Goal: Information Seeking & Learning: Learn about a topic

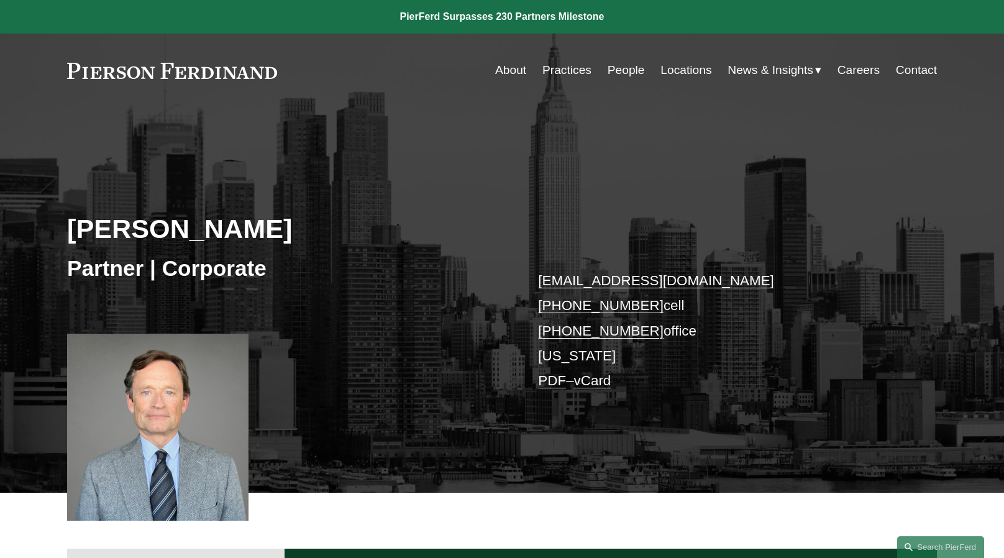
click at [617, 68] on link "People" at bounding box center [625, 70] width 37 height 24
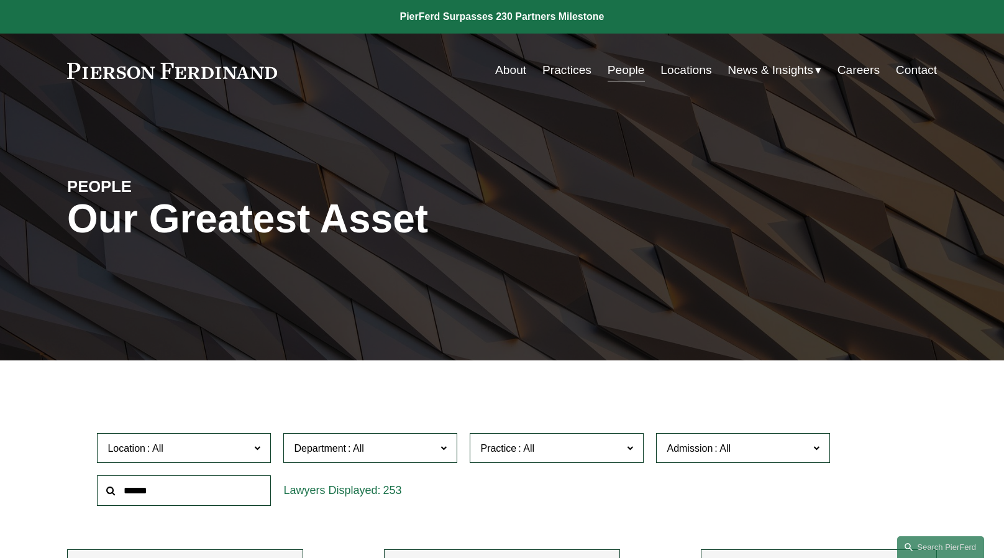
click at [174, 492] on input "text" at bounding box center [184, 490] width 174 height 30
drag, startPoint x: 165, startPoint y: 486, endPoint x: 97, endPoint y: 496, distance: 69.1
click at [97, 496] on div "*******" at bounding box center [184, 490] width 186 height 43
type input "**********"
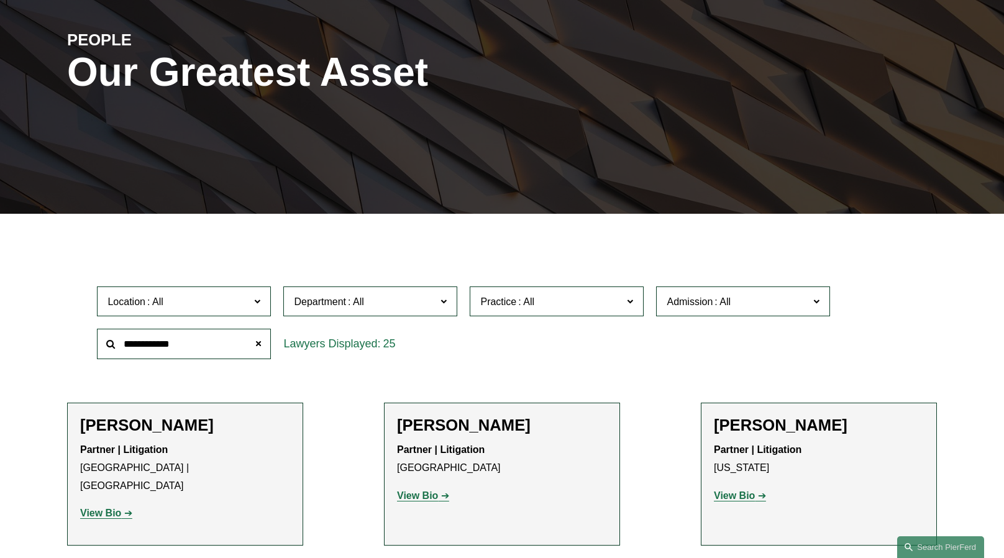
scroll to position [165, 0]
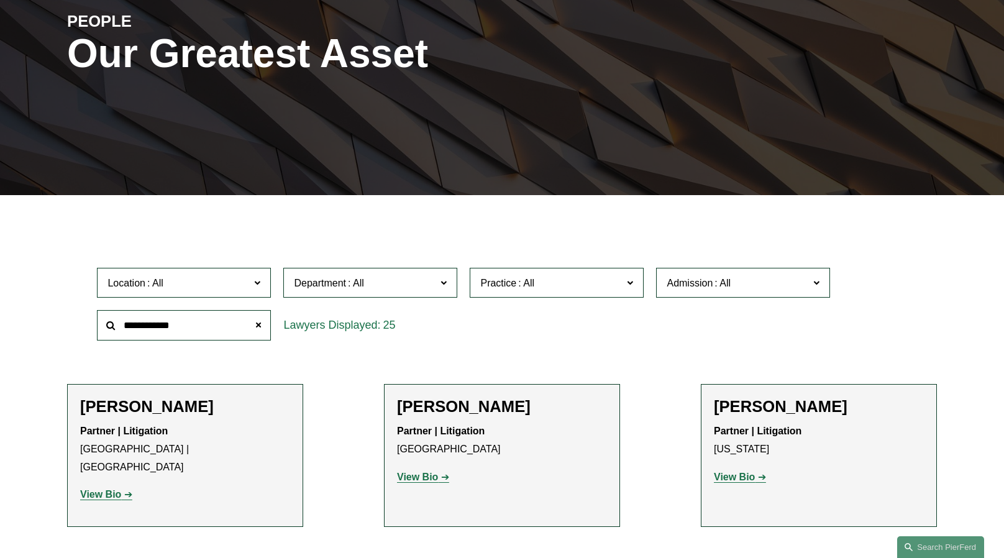
click at [261, 283] on label "Location" at bounding box center [184, 283] width 174 height 30
click at [0, 0] on link "[US_STATE]" at bounding box center [0, 0] width 0 height 0
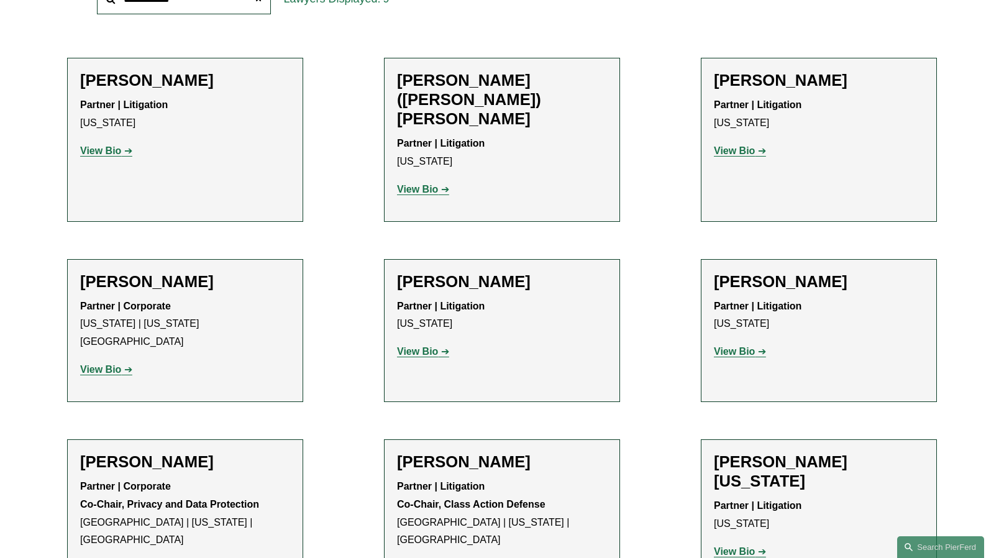
scroll to position [509, 0]
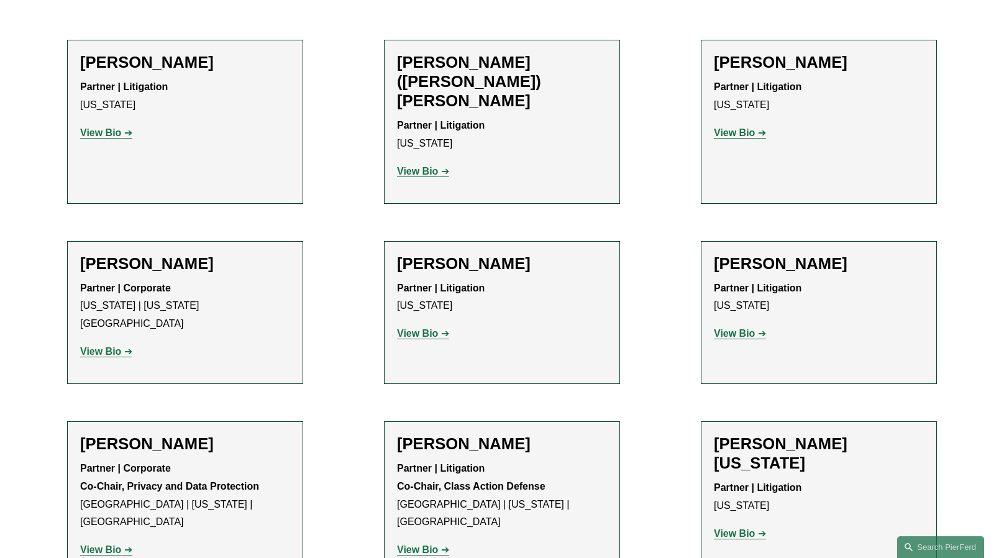
click at [799, 434] on div "Alicia N. Washington Partner | Litigation New York View Bio Location: New York;…" at bounding box center [819, 493] width 210 height 119
click at [730, 528] on strong "View Bio" at bounding box center [734, 533] width 41 height 11
click at [99, 135] on strong "View Bio" at bounding box center [100, 132] width 41 height 11
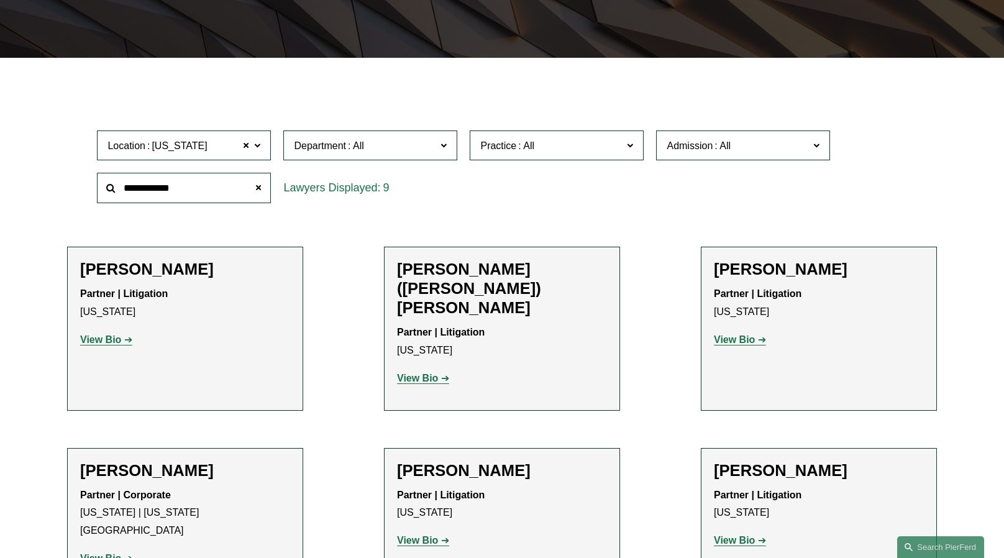
scroll to position [323, 0]
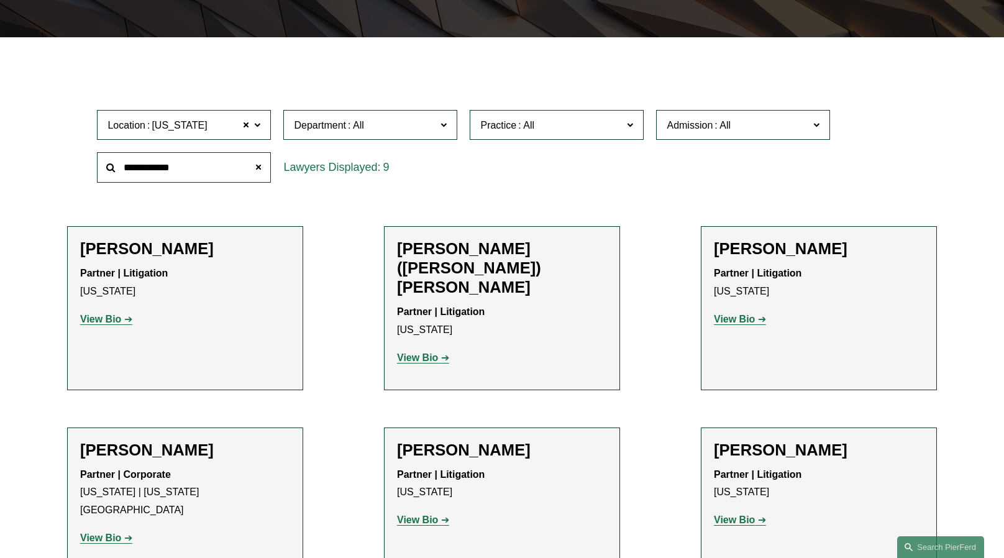
click at [407, 352] on strong "View Bio" at bounding box center [417, 357] width 41 height 11
click at [423, 352] on strong "View Bio" at bounding box center [417, 357] width 41 height 11
click at [740, 318] on strong "View Bio" at bounding box center [734, 319] width 41 height 11
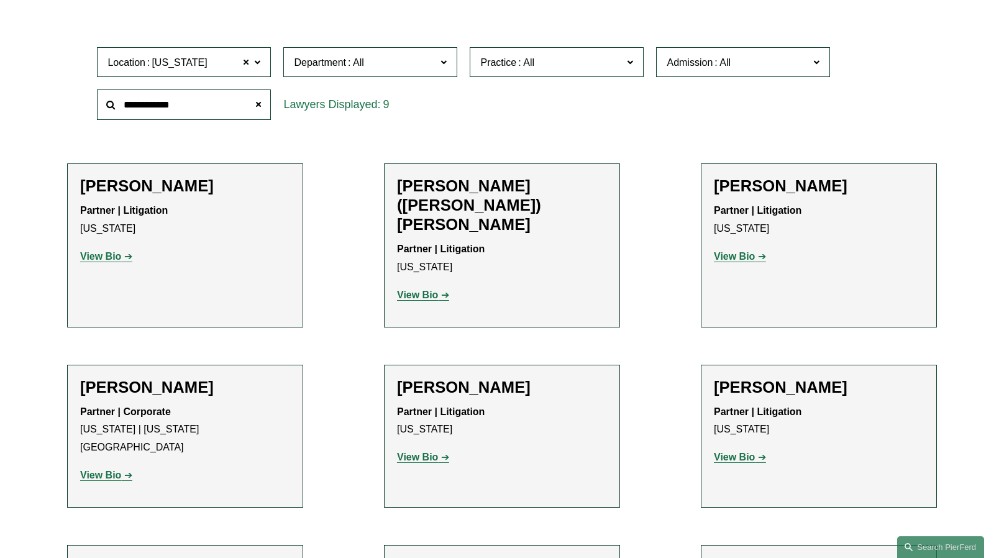
scroll to position [406, 0]
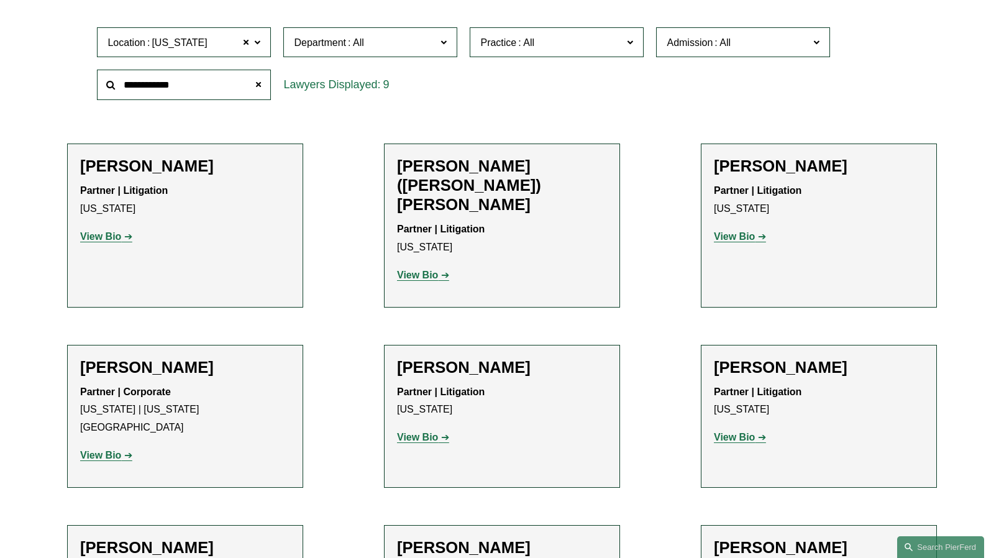
click at [137, 358] on div "Julian Hammar Partner | Corporate New York | Washington, D.C. View Bio Location…" at bounding box center [185, 416] width 210 height 117
click at [95, 450] on strong "View Bio" at bounding box center [100, 455] width 41 height 11
click at [472, 358] on h2 "Marc Lindemann" at bounding box center [502, 367] width 210 height 19
click at [425, 432] on strong "View Bio" at bounding box center [417, 437] width 41 height 11
click at [765, 358] on h2 "Scott Michael Lupiani" at bounding box center [819, 367] width 210 height 19
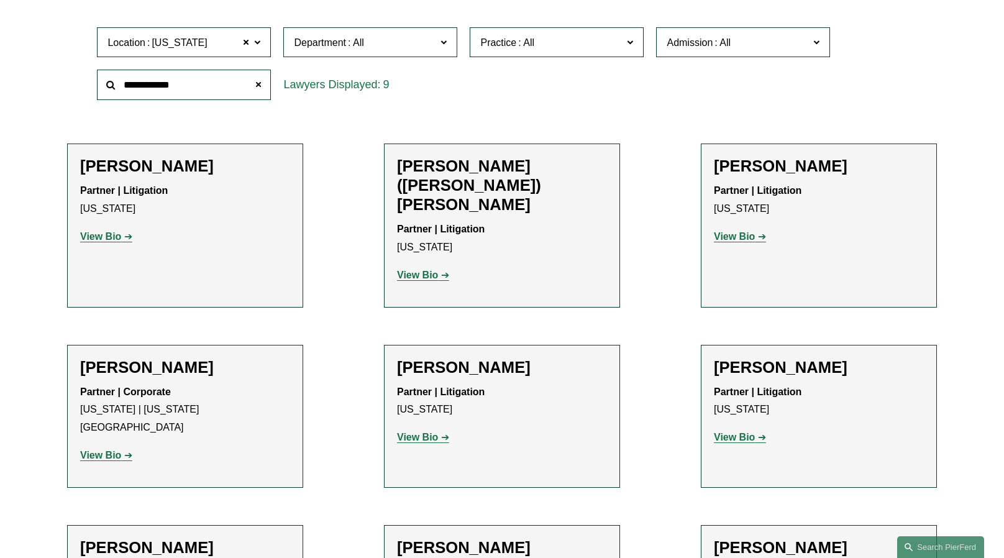
click at [735, 432] on strong "View Bio" at bounding box center [734, 437] width 41 height 11
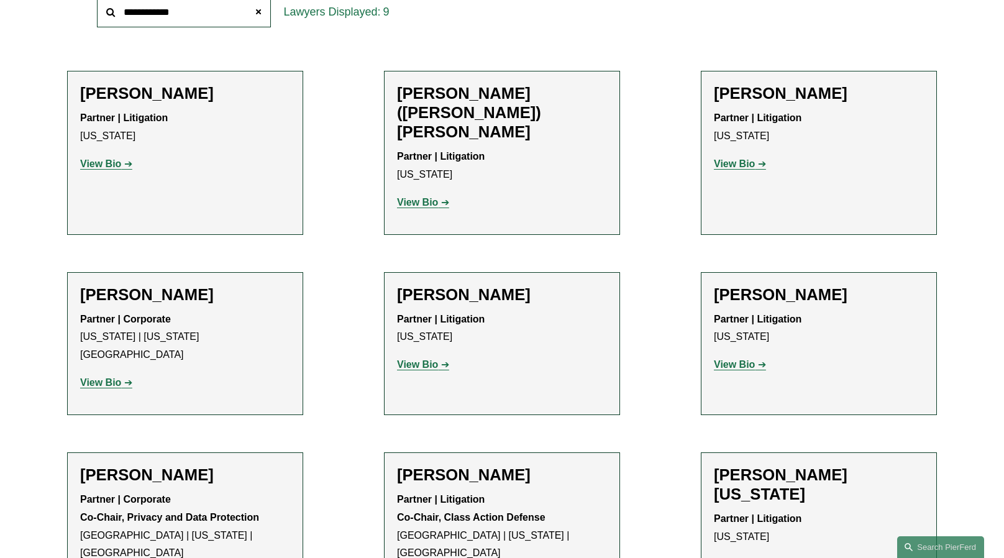
scroll to position [551, 0]
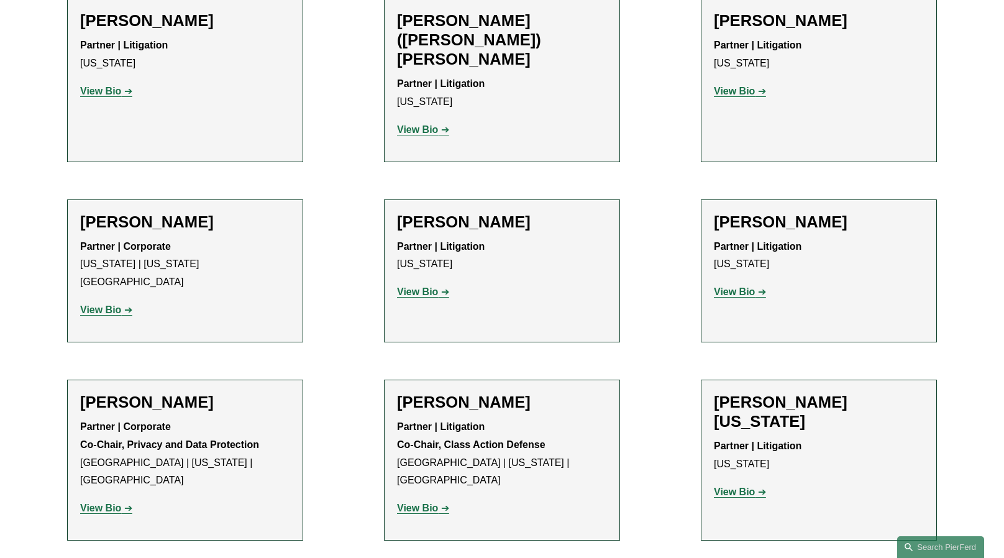
click at [417, 286] on strong "View Bio" at bounding box center [417, 291] width 41 height 11
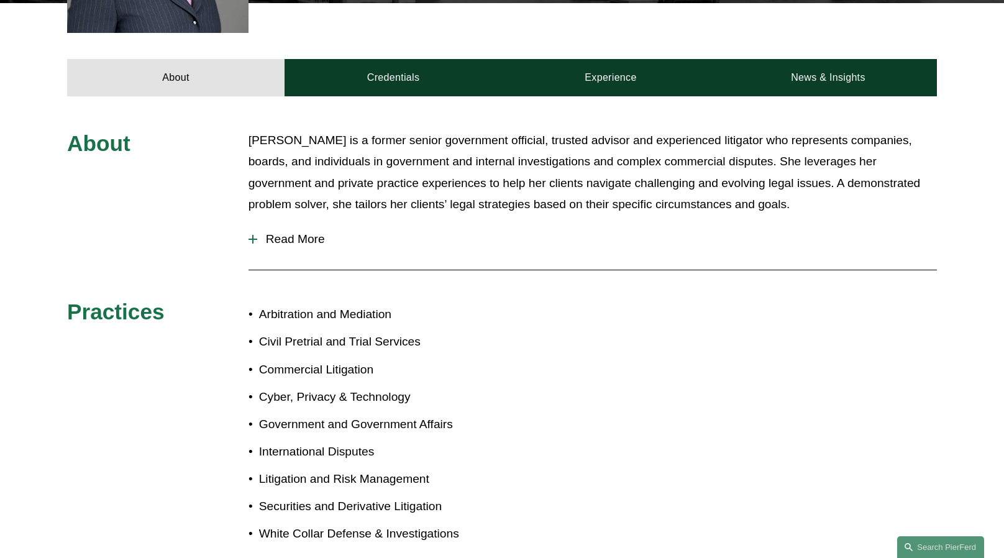
scroll to position [497, 0]
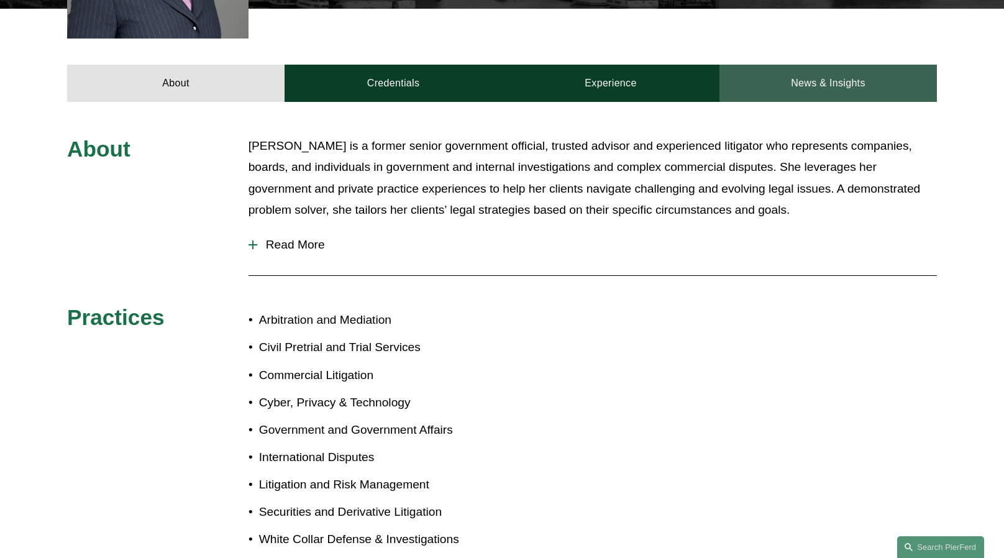
click at [835, 65] on link "News & Insights" at bounding box center [827, 83] width 217 height 37
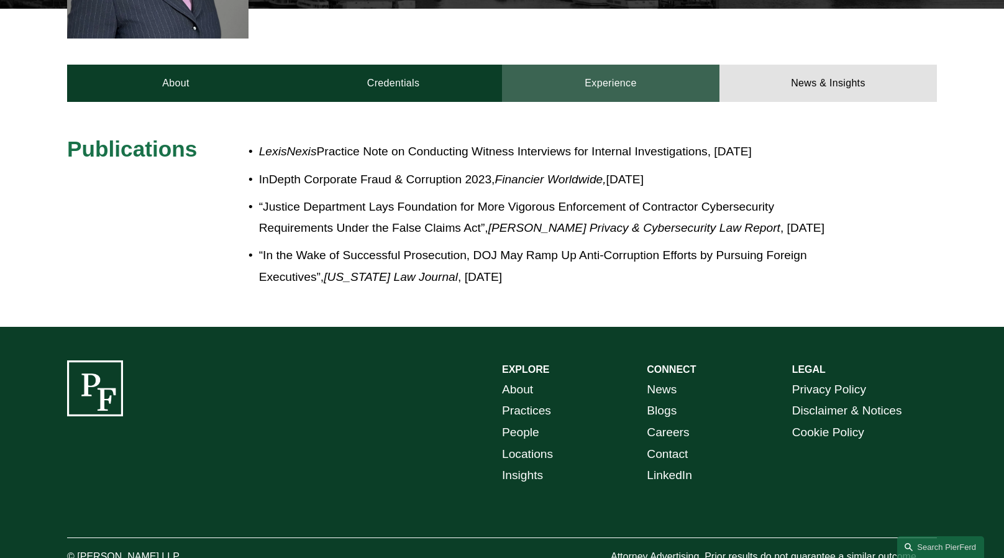
click at [638, 66] on link "Experience" at bounding box center [610, 83] width 217 height 37
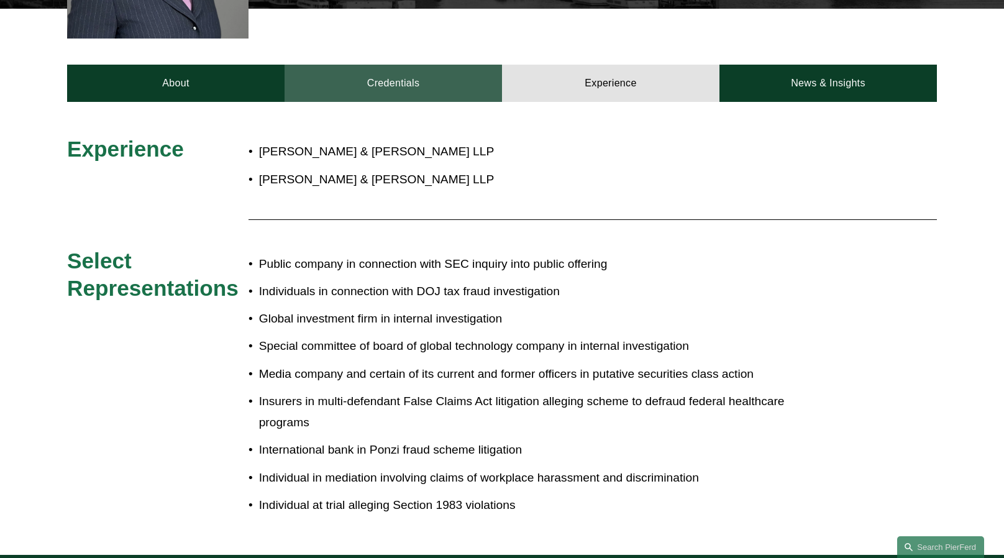
click at [406, 67] on link "Credentials" at bounding box center [392, 83] width 217 height 37
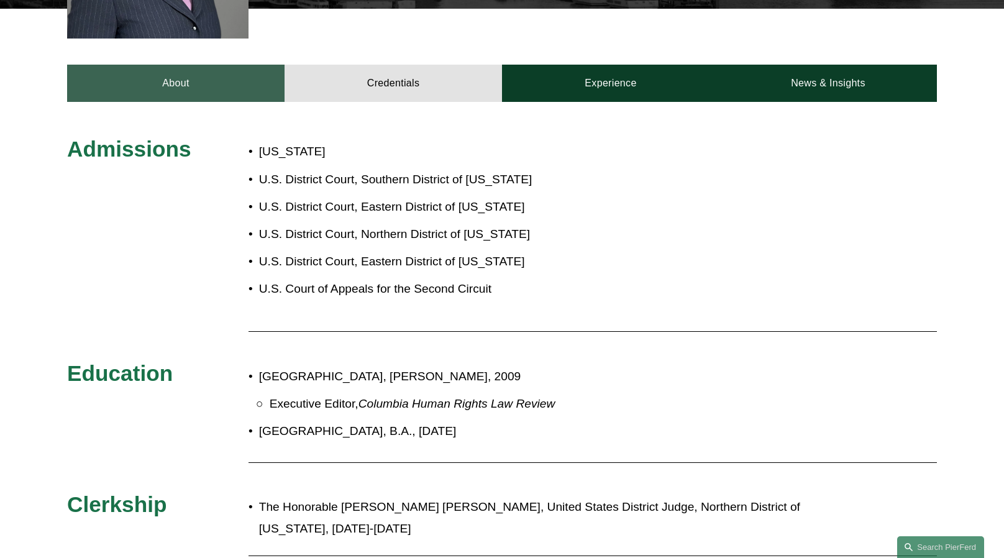
click at [173, 66] on link "About" at bounding box center [175, 83] width 217 height 37
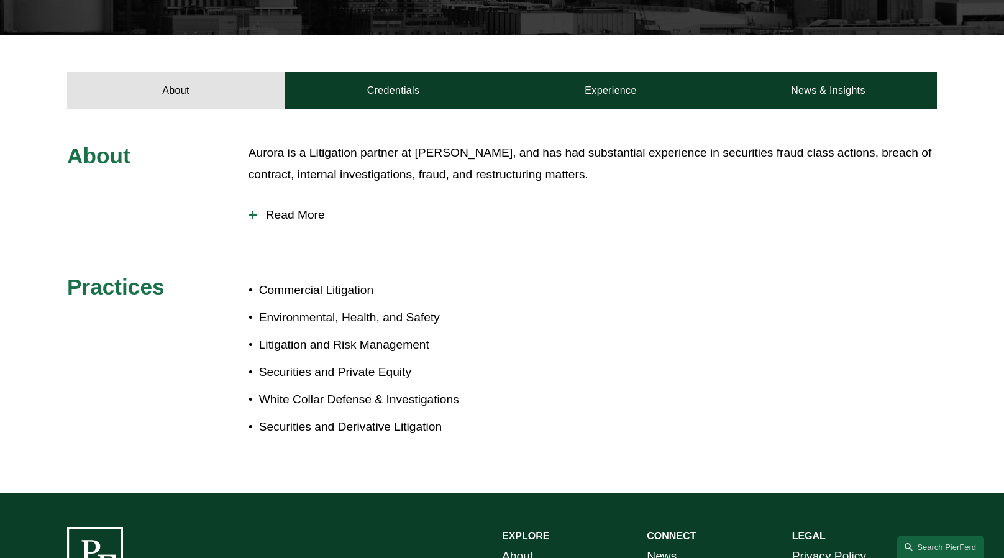
scroll to position [393, 0]
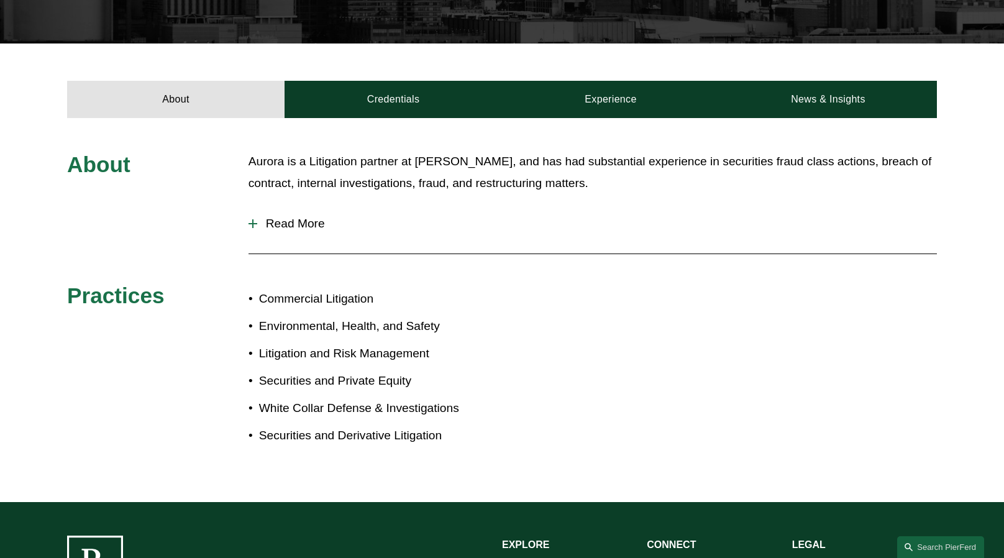
click at [290, 227] on span "Read More" at bounding box center [596, 224] width 679 height 14
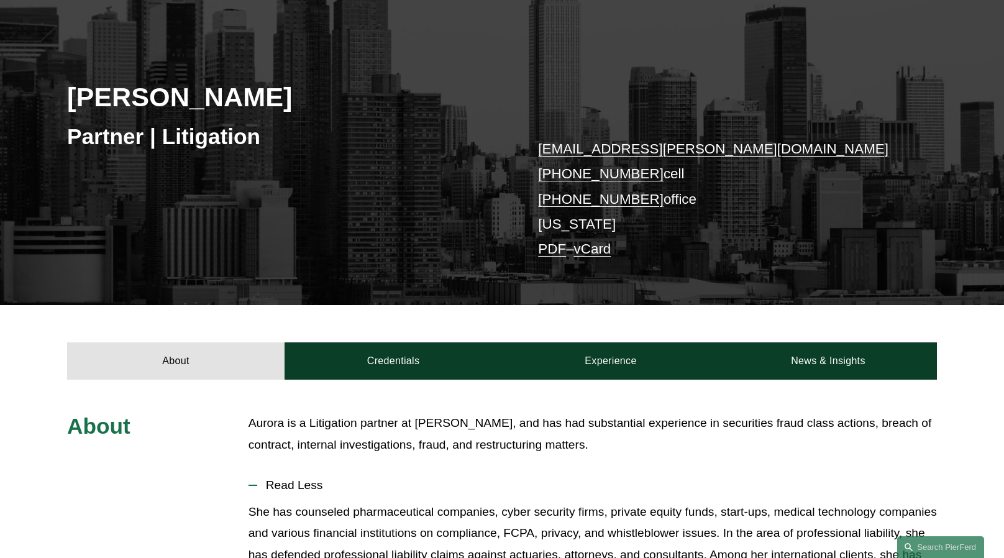
scroll to position [124, 0]
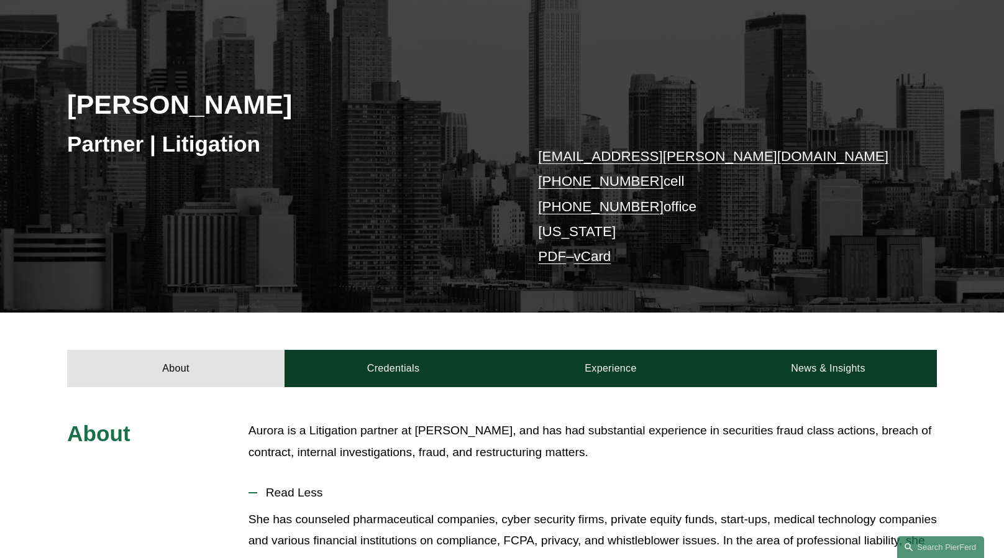
drag, startPoint x: 63, startPoint y: 107, endPoint x: 270, endPoint y: 109, distance: 206.8
click at [270, 109] on div "Aurora Cassirer Partner | Litigation aurora.cassirer@pierferd.com +1.917.817.66…" at bounding box center [502, 162] width 1004 height 299
copy h2 "Aurora Cassirer"
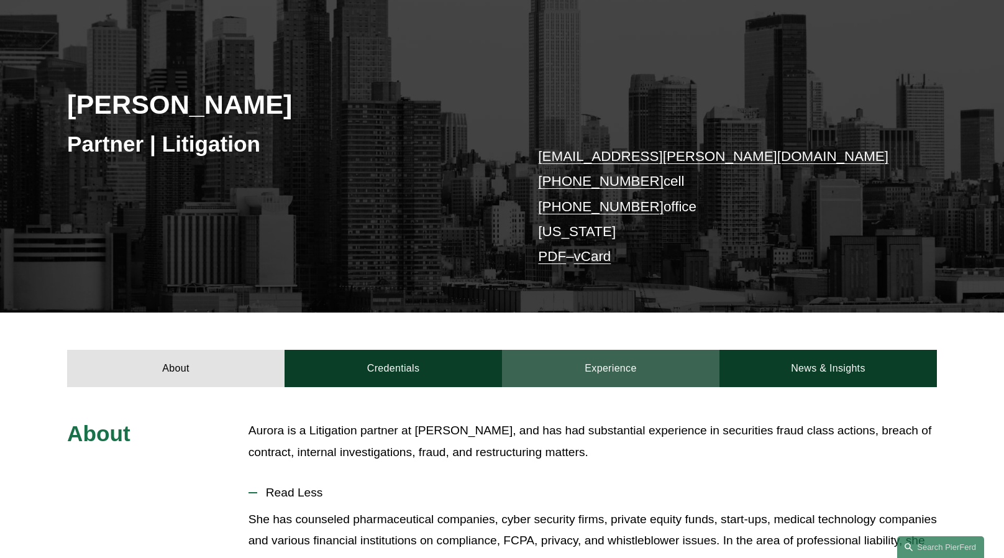
click at [643, 359] on link "Experience" at bounding box center [610, 368] width 217 height 37
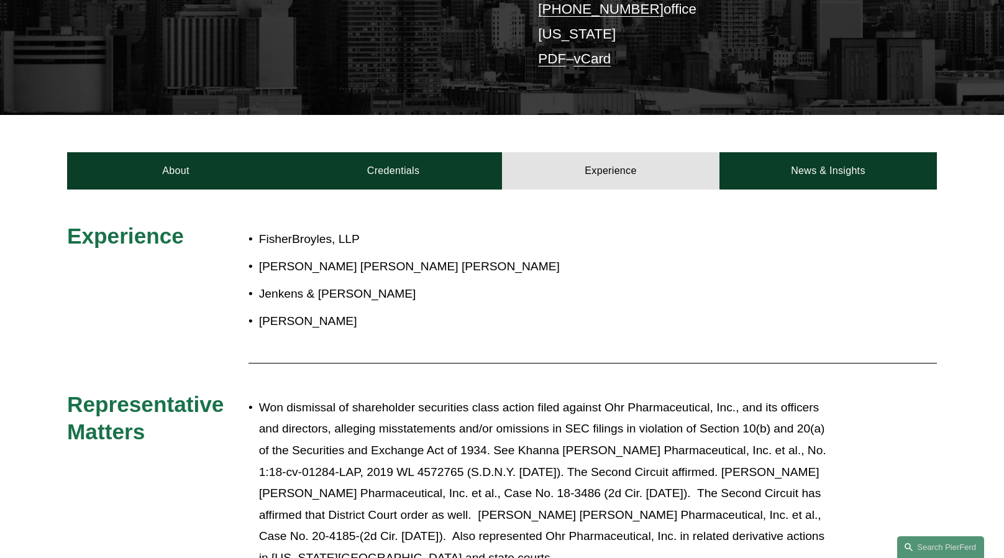
scroll to position [352, 0]
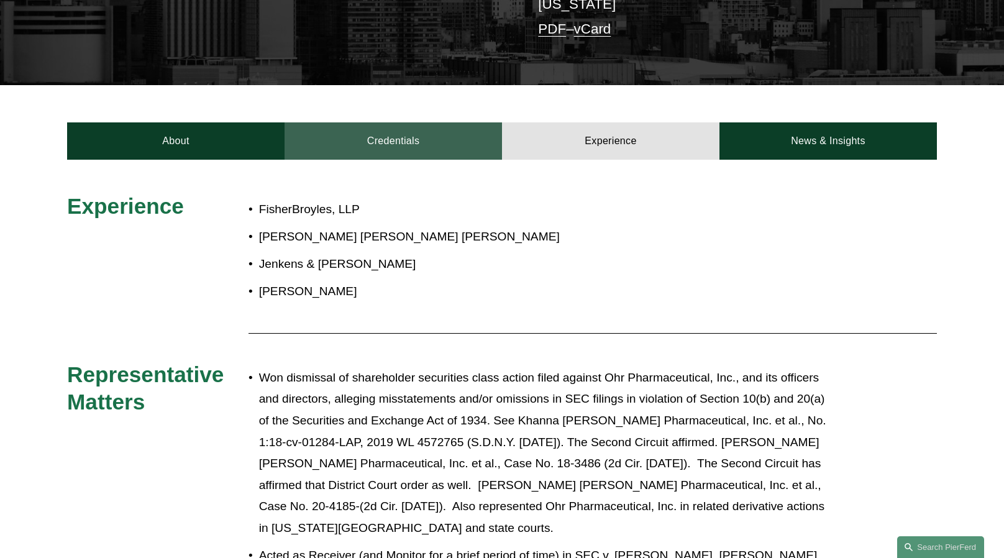
click at [379, 158] on link "Credentials" at bounding box center [392, 140] width 217 height 37
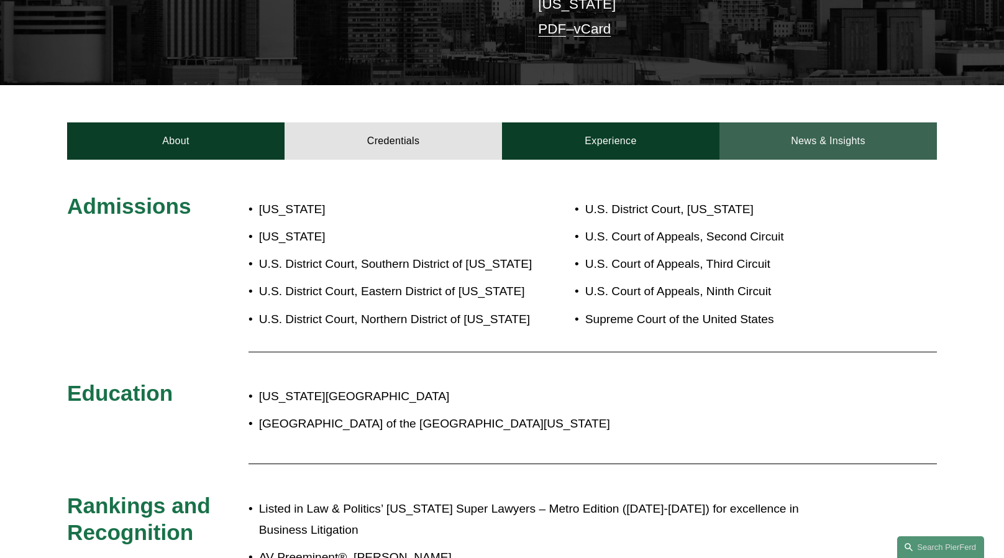
click at [829, 152] on link "News & Insights" at bounding box center [827, 140] width 217 height 37
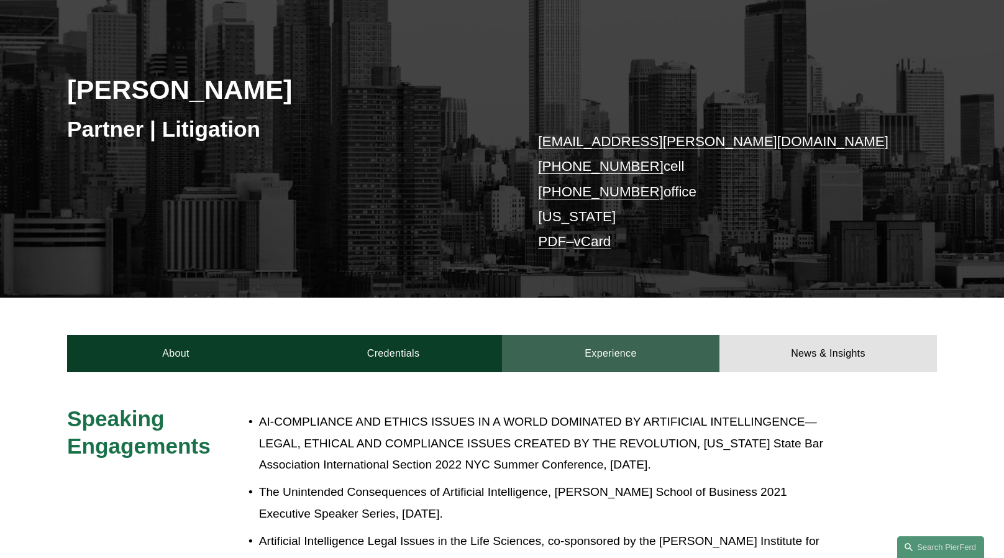
scroll to position [0, 0]
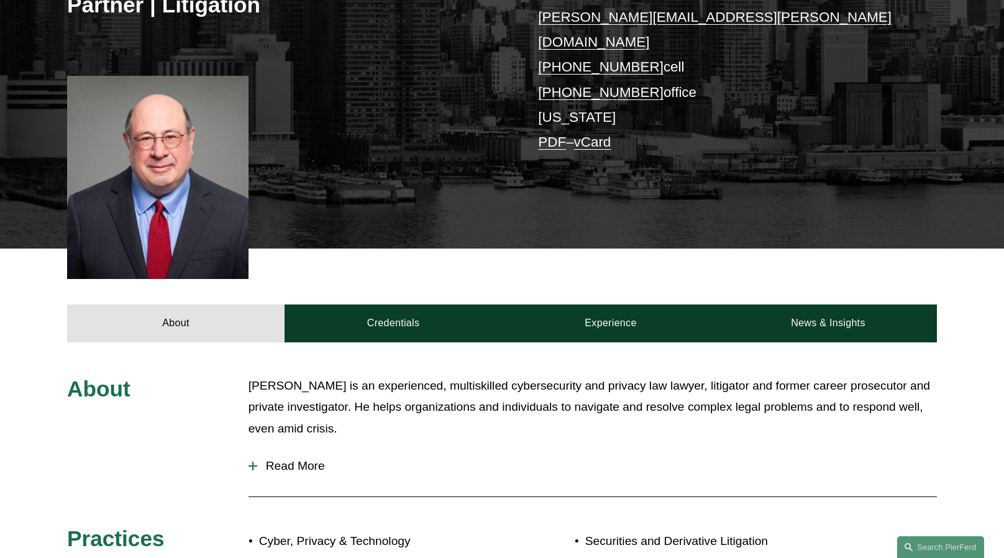
scroll to position [352, 0]
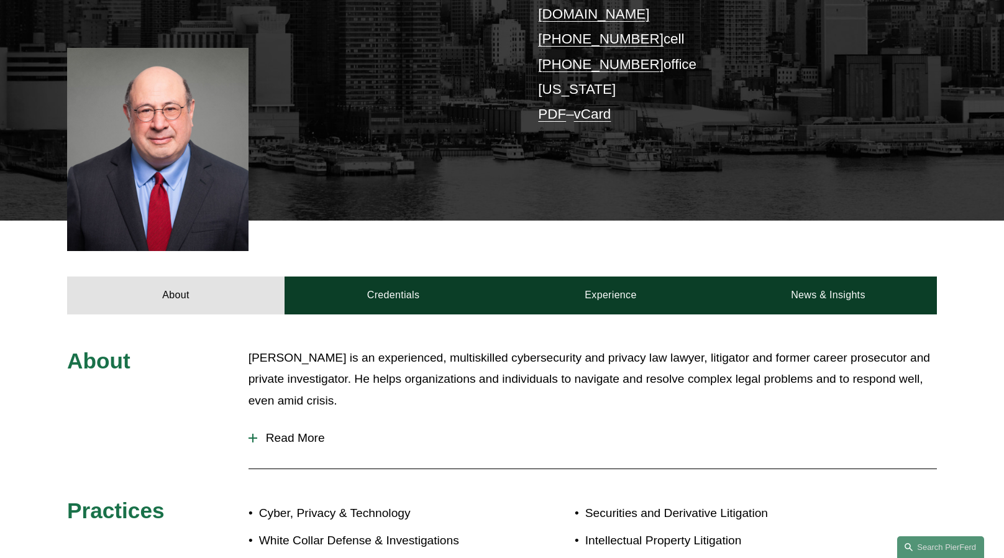
click at [301, 431] on span "Read More" at bounding box center [596, 438] width 679 height 14
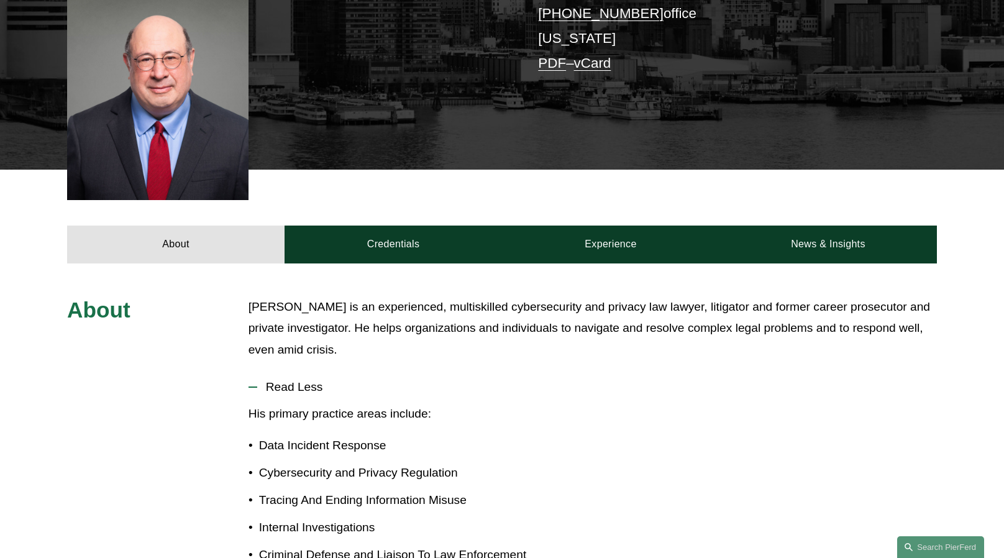
scroll to position [414, 0]
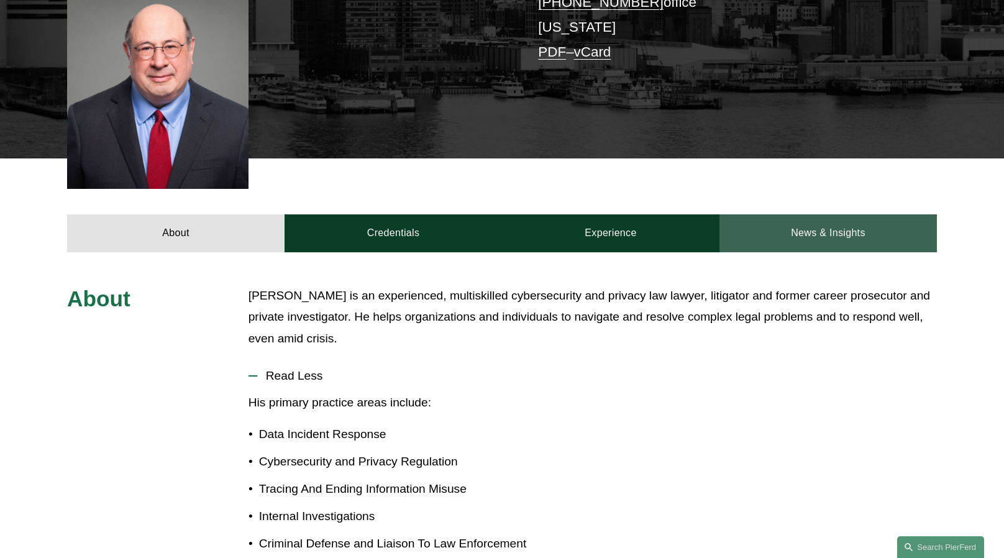
click at [822, 214] on link "News & Insights" at bounding box center [827, 232] width 217 height 37
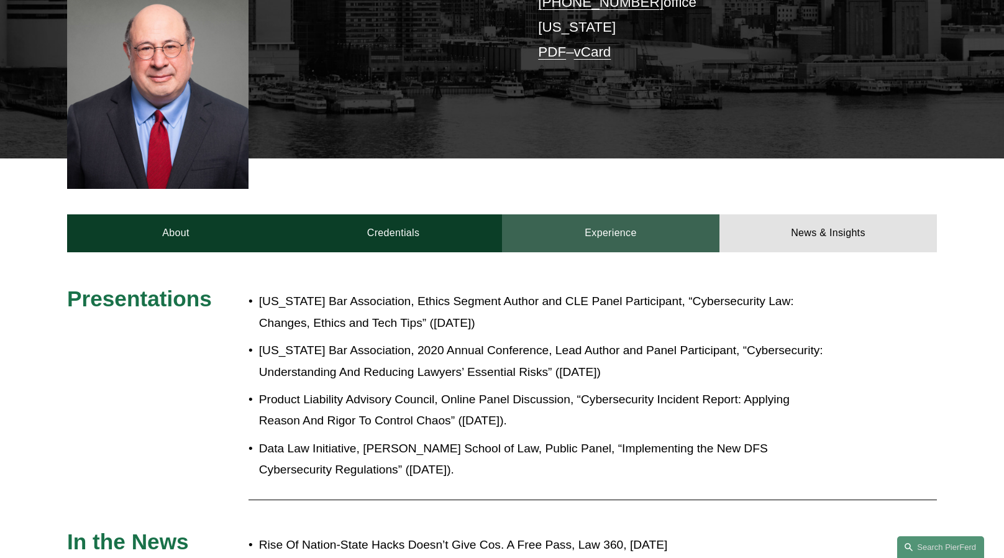
click at [624, 214] on link "Experience" at bounding box center [610, 232] width 217 height 37
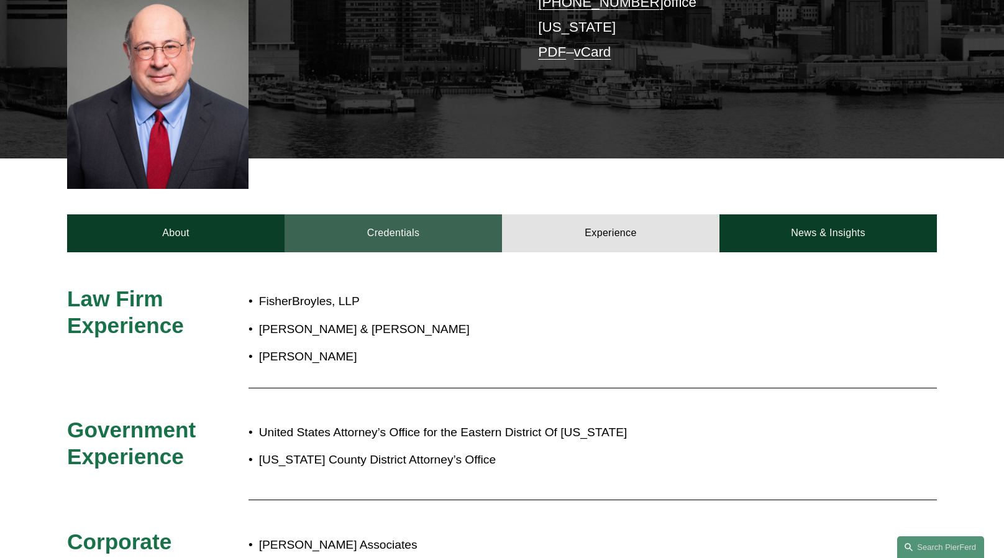
click at [429, 214] on link "Credentials" at bounding box center [392, 232] width 217 height 37
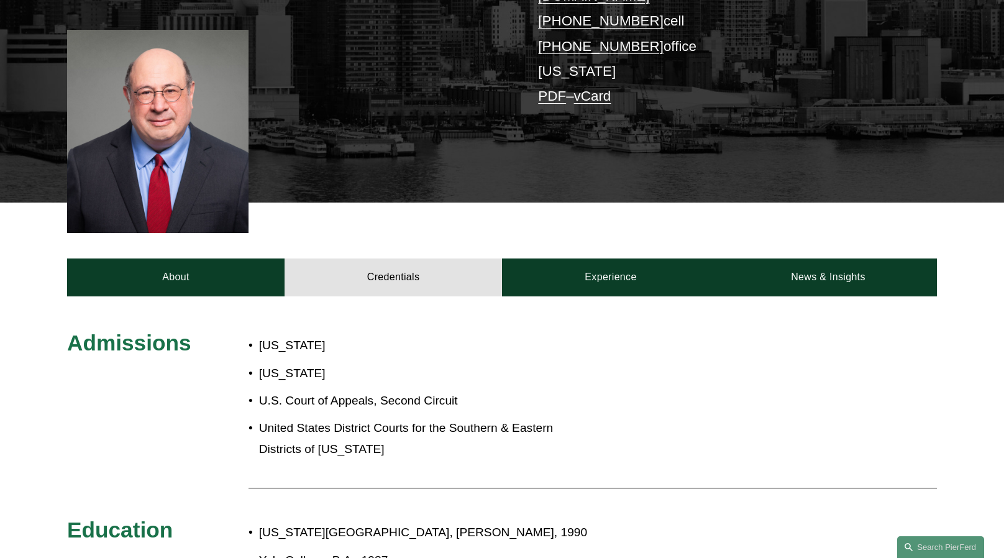
scroll to position [340, 0]
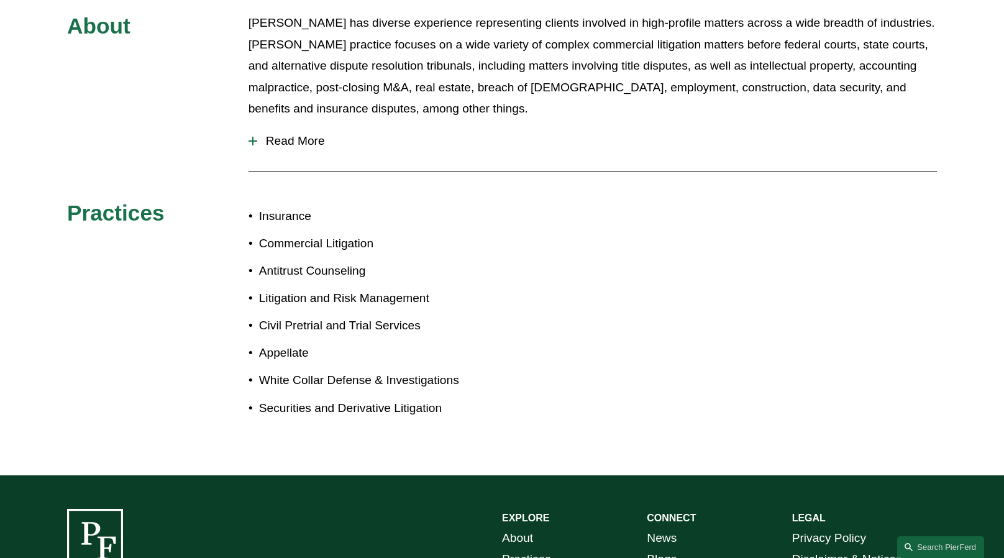
scroll to position [642, 0]
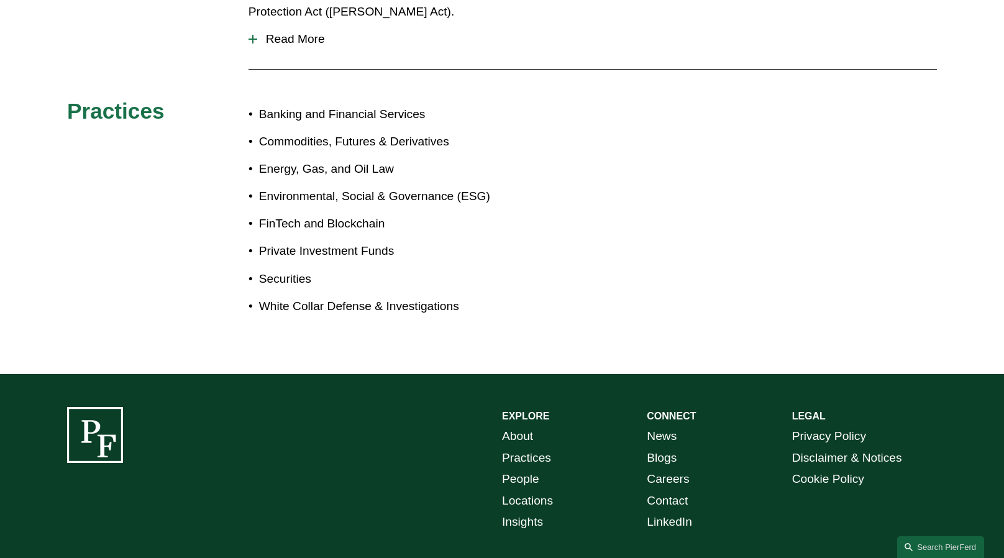
scroll to position [683, 0]
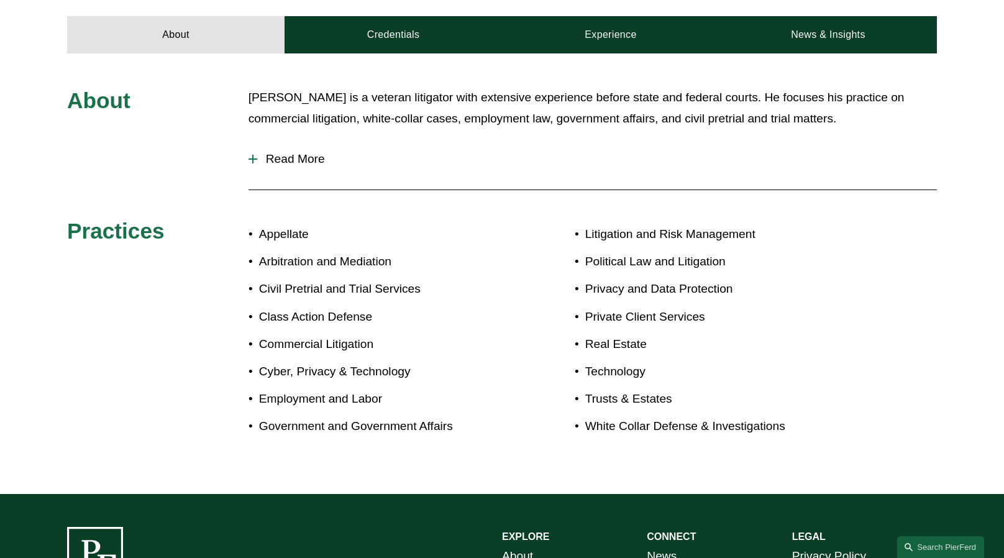
scroll to position [517, 0]
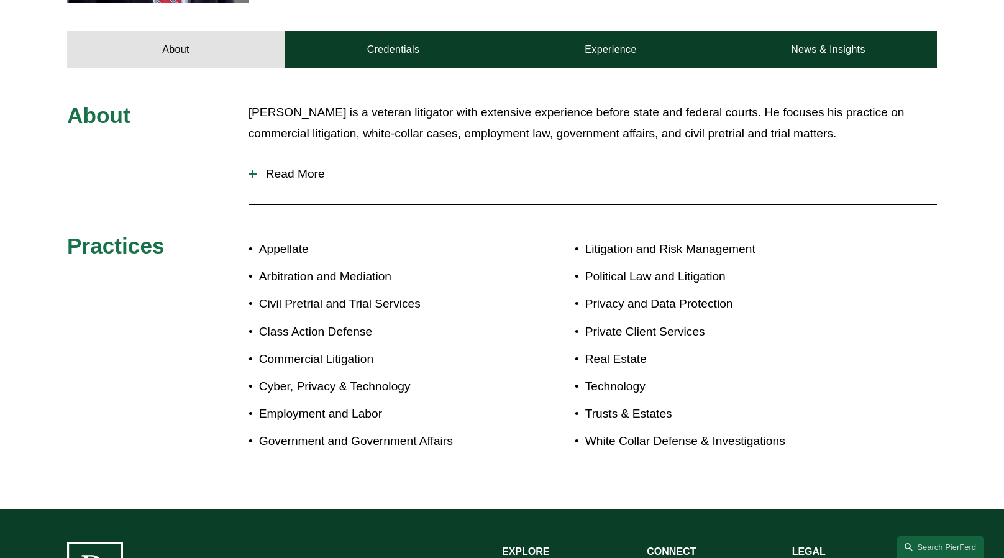
click at [286, 173] on span "Read More" at bounding box center [596, 174] width 679 height 14
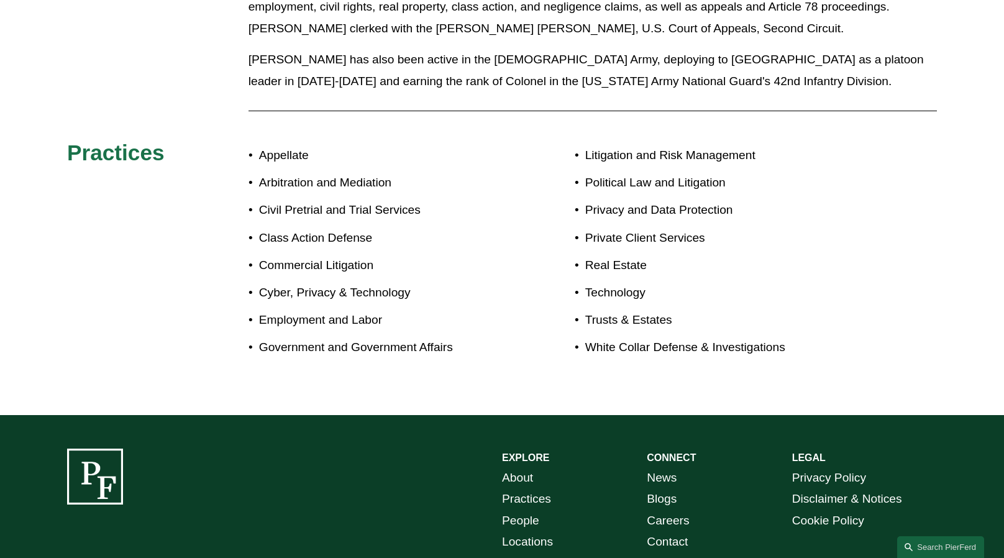
scroll to position [1014, 0]
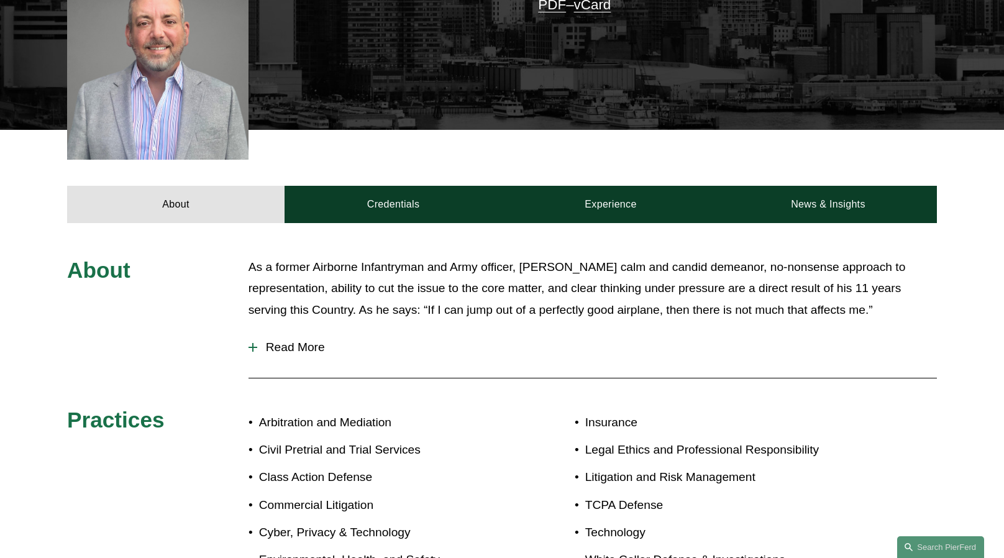
scroll to position [331, 0]
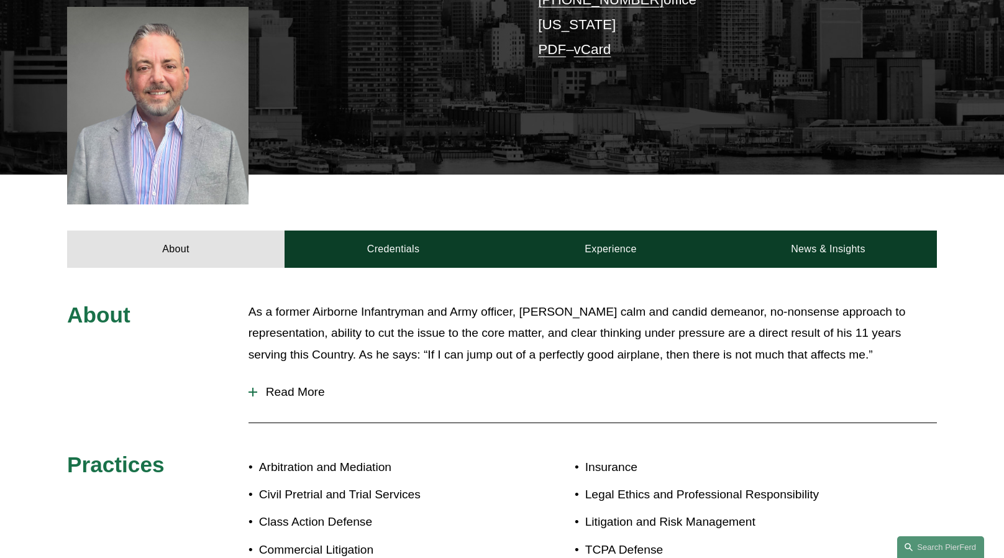
click at [312, 385] on span "Read More" at bounding box center [596, 392] width 679 height 14
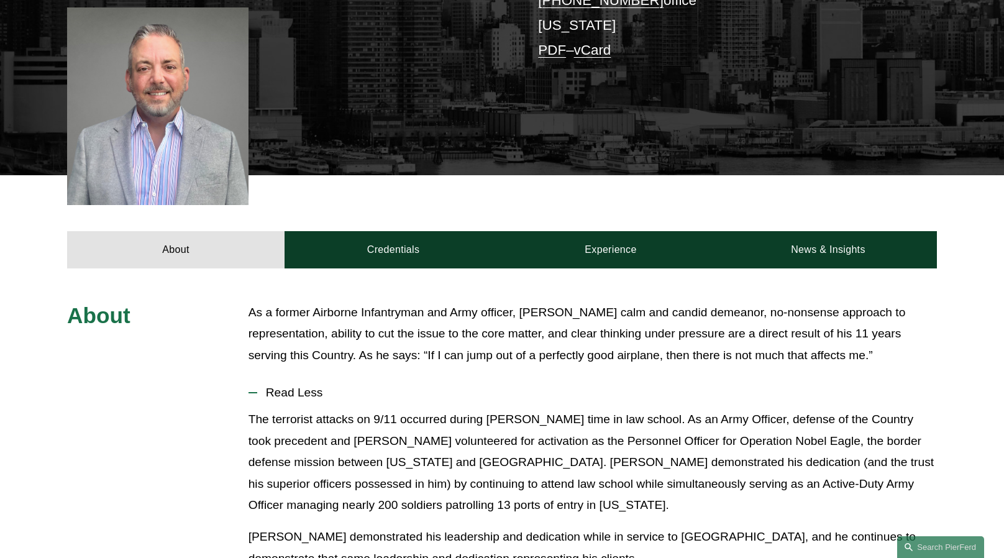
scroll to position [289, 0]
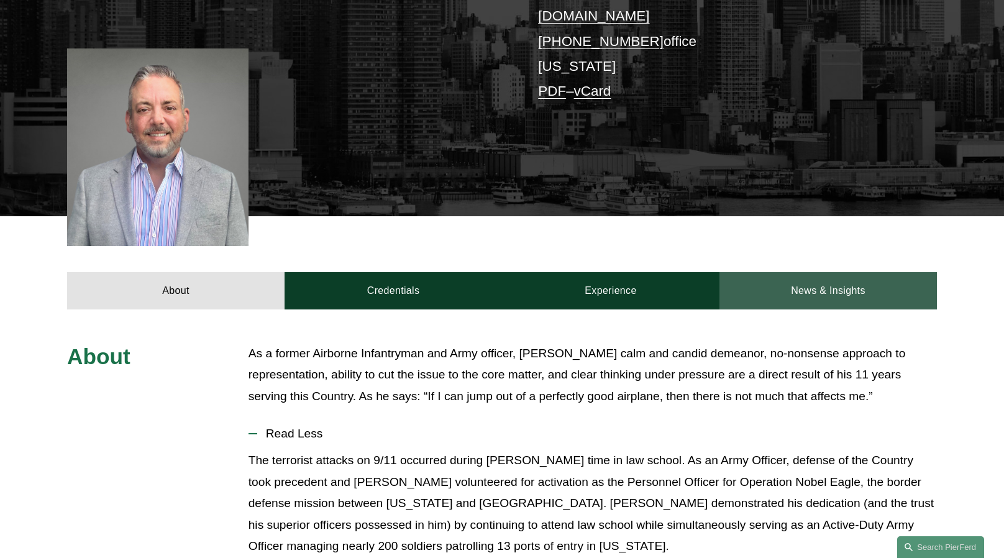
click at [850, 272] on link "News & Insights" at bounding box center [827, 290] width 217 height 37
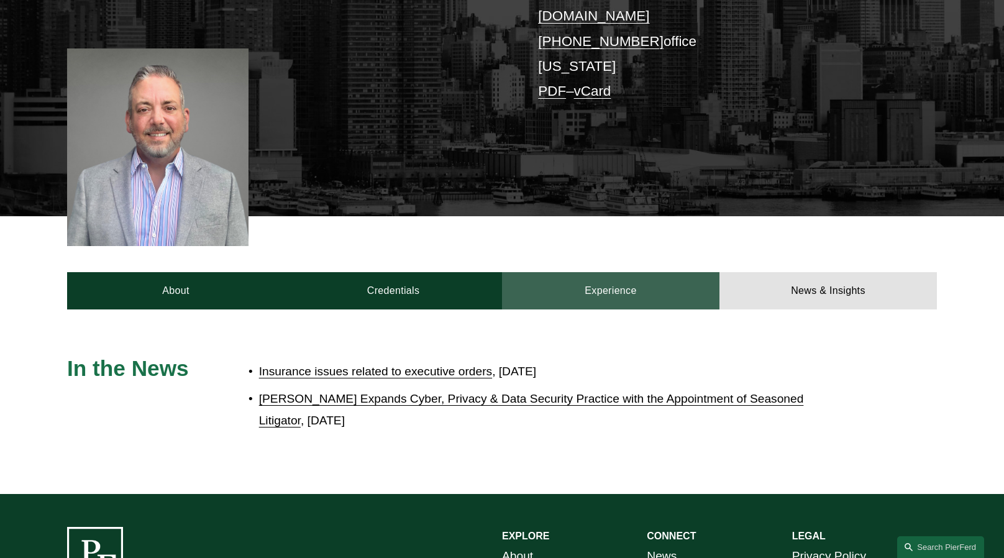
click at [606, 276] on link "Experience" at bounding box center [610, 290] width 217 height 37
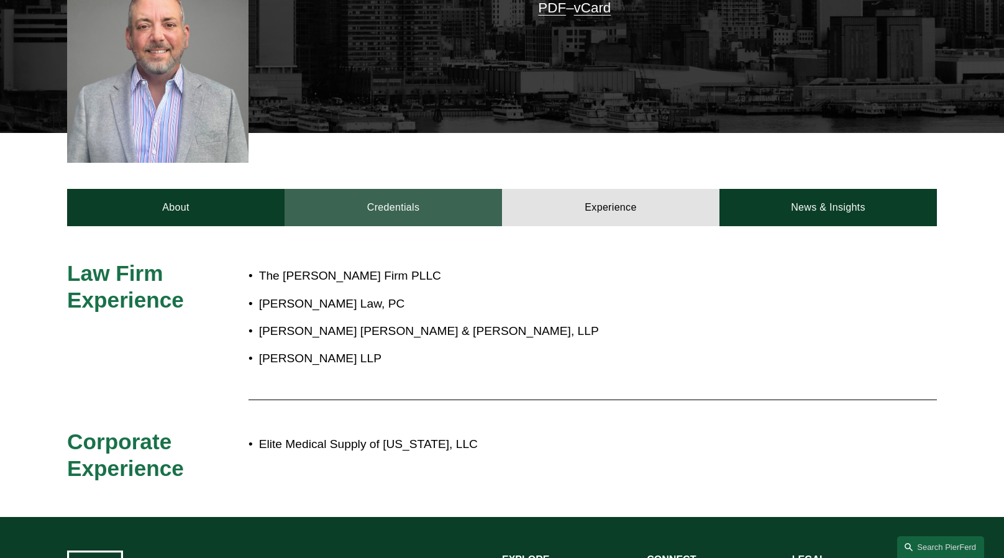
scroll to position [373, 0]
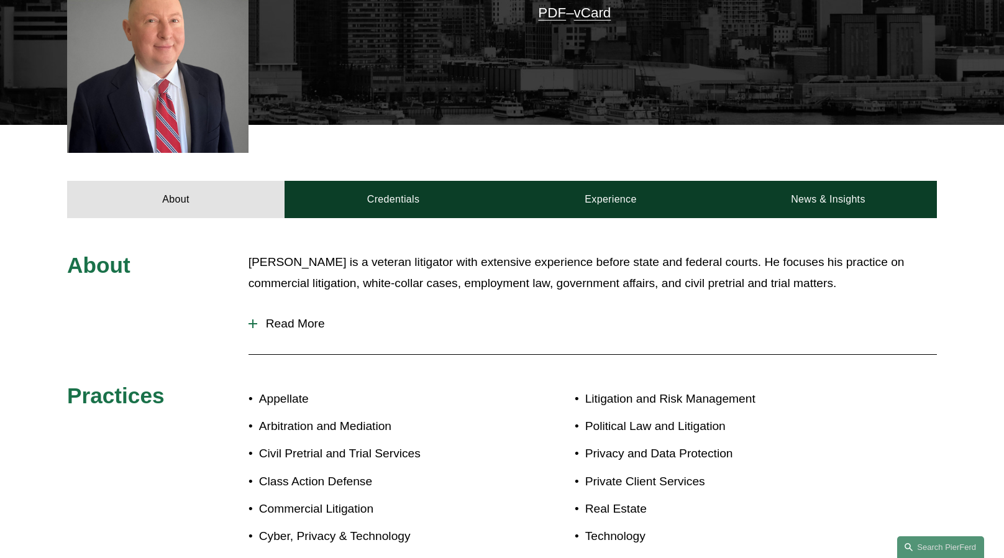
scroll to position [393, 0]
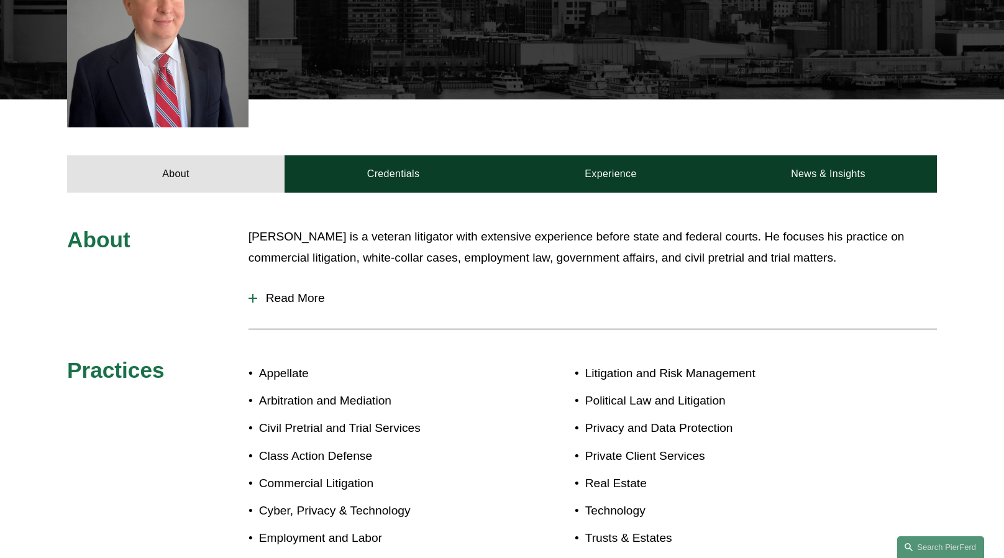
click at [275, 302] on span "Read More" at bounding box center [596, 298] width 679 height 14
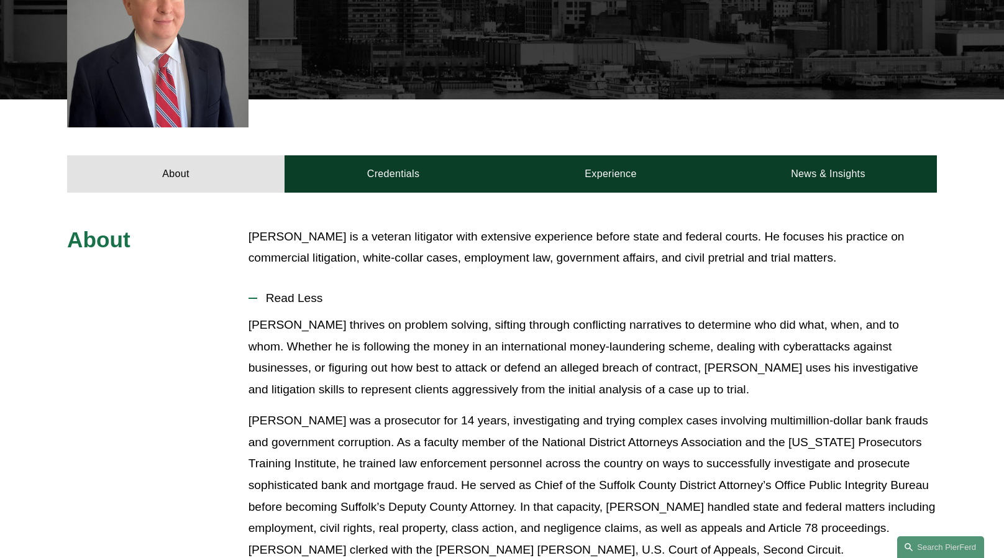
click at [294, 296] on span "Read Less" at bounding box center [596, 298] width 679 height 14
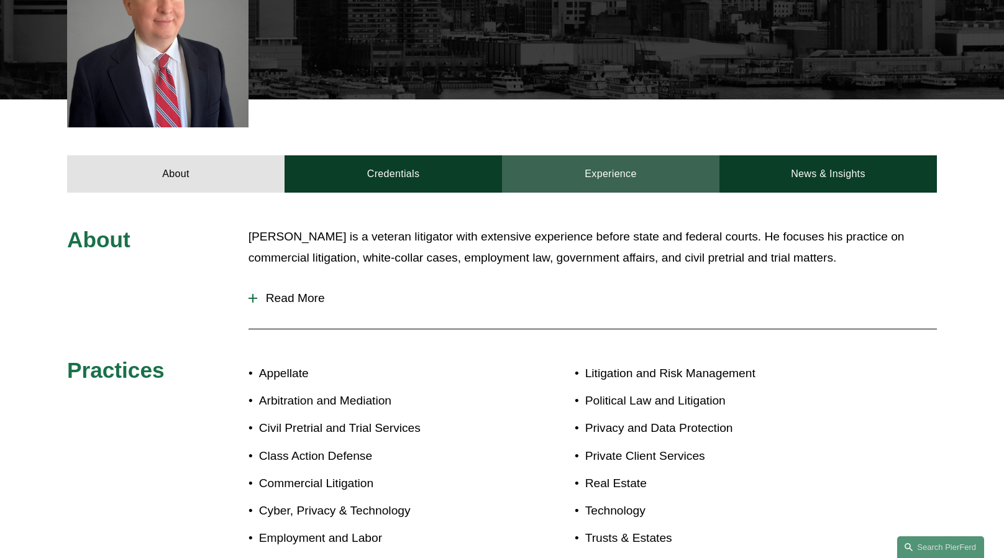
click at [596, 178] on link "Experience" at bounding box center [610, 173] width 217 height 37
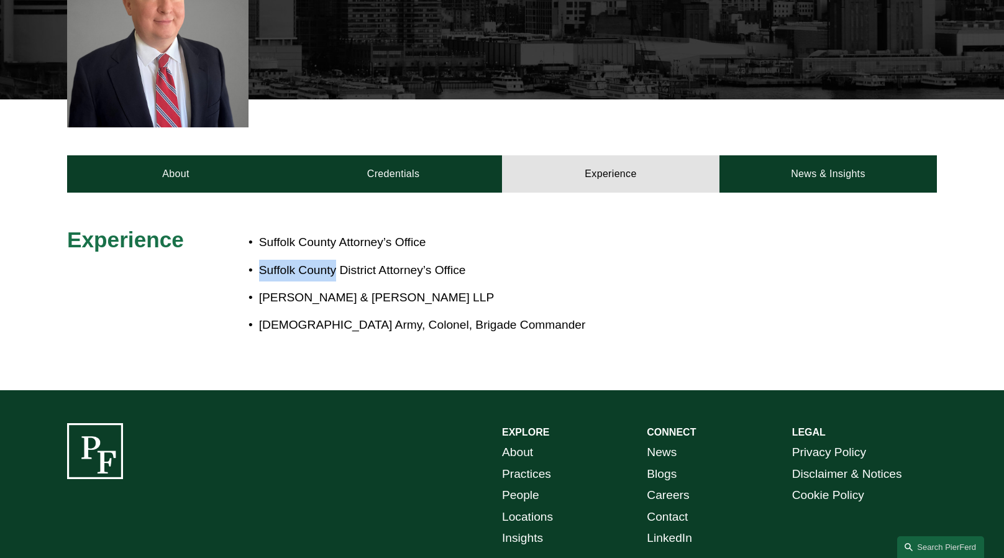
drag, startPoint x: 260, startPoint y: 270, endPoint x: 335, endPoint y: 273, distance: 75.8
click at [335, 273] on p "Suffolk County District Attorney’s Office" at bounding box center [543, 271] width 569 height 22
copy p "[GEOGRAPHIC_DATA]"
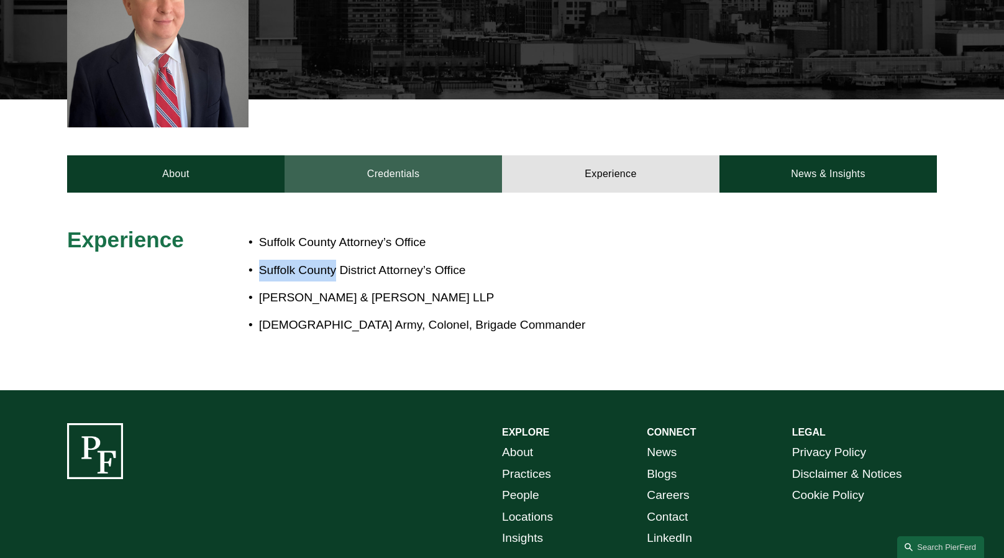
click at [389, 174] on link "Credentials" at bounding box center [392, 173] width 217 height 37
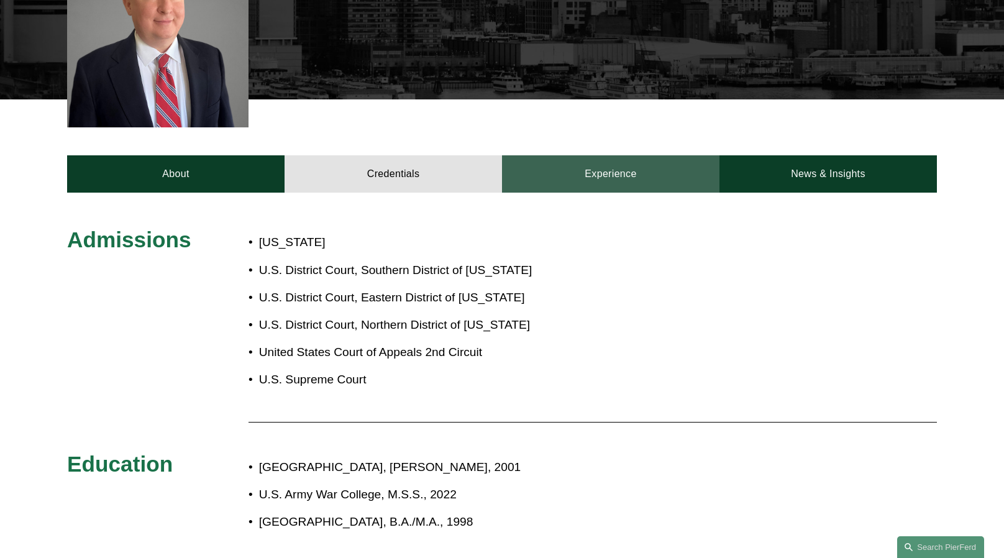
click at [597, 182] on link "Experience" at bounding box center [610, 173] width 217 height 37
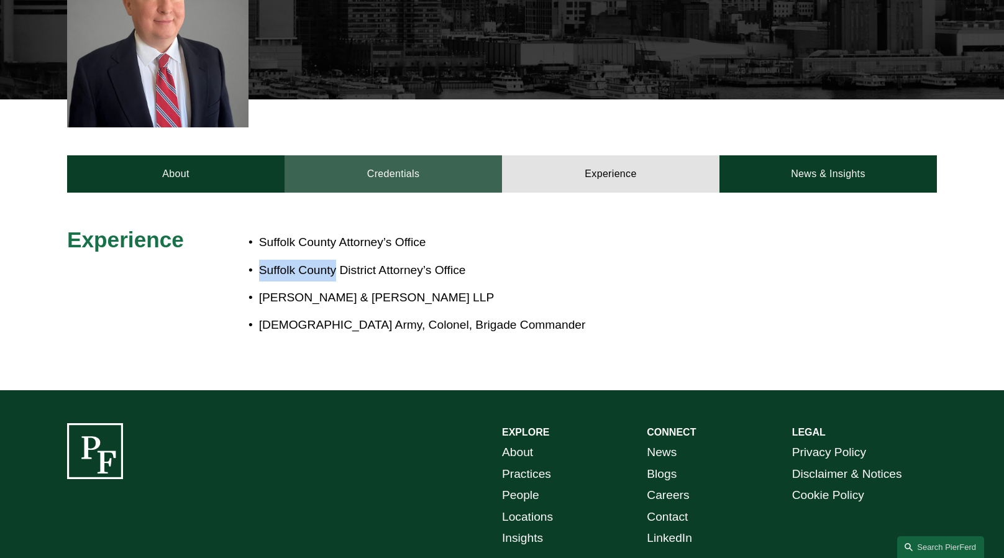
click at [402, 172] on link "Credentials" at bounding box center [392, 173] width 217 height 37
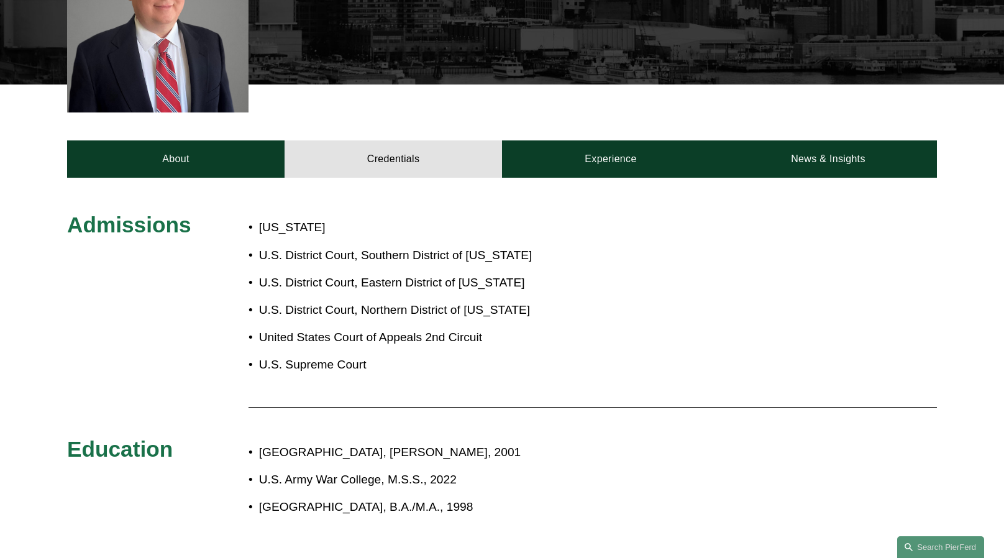
scroll to position [248, 0]
